Goal: Navigation & Orientation: Find specific page/section

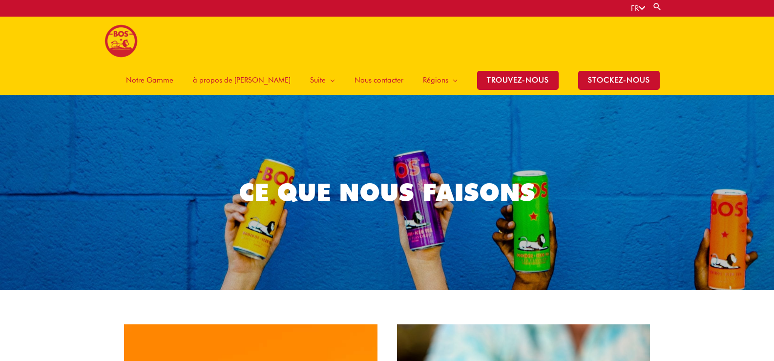
click at [173, 65] on span "Notre Gamme" at bounding box center [149, 79] width 47 height 29
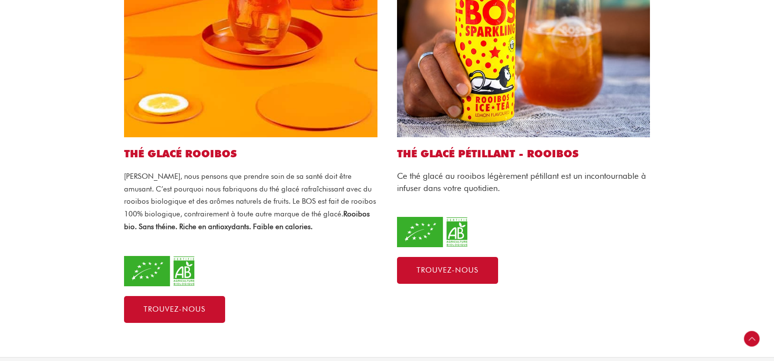
scroll to position [439, 0]
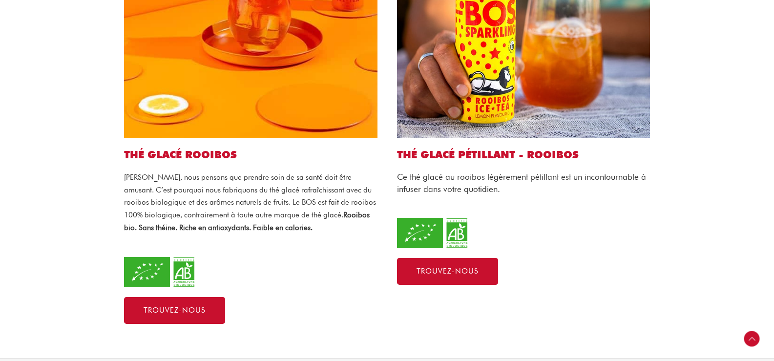
click at [231, 57] on img at bounding box center [250, 11] width 253 height 253
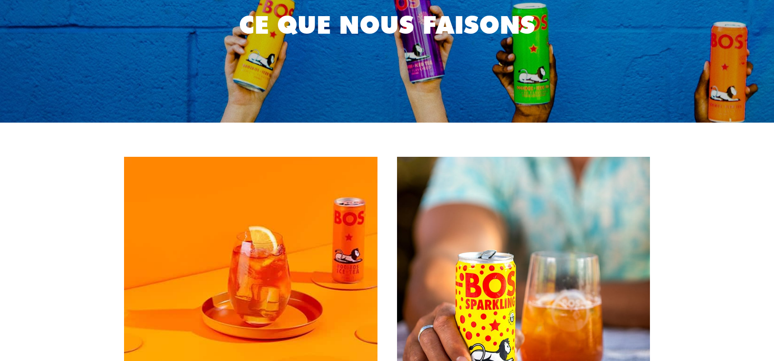
scroll to position [0, 0]
